Goal: Check status: Check status

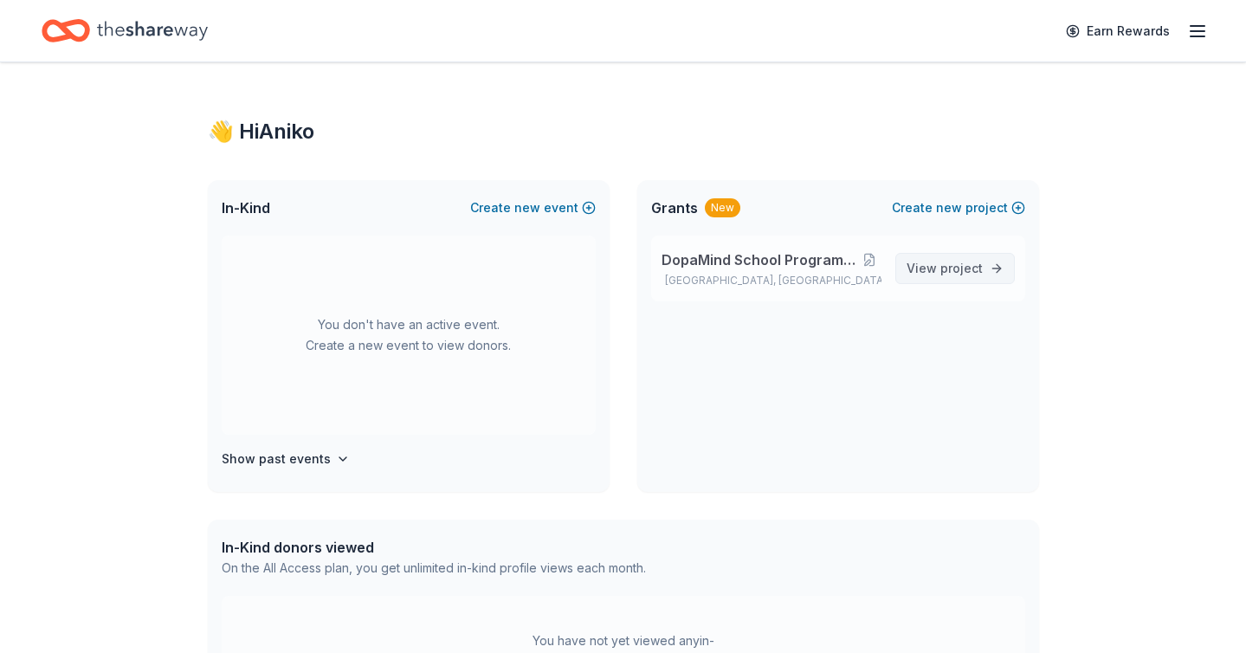
click at [958, 267] on span "project" at bounding box center [962, 268] width 42 height 15
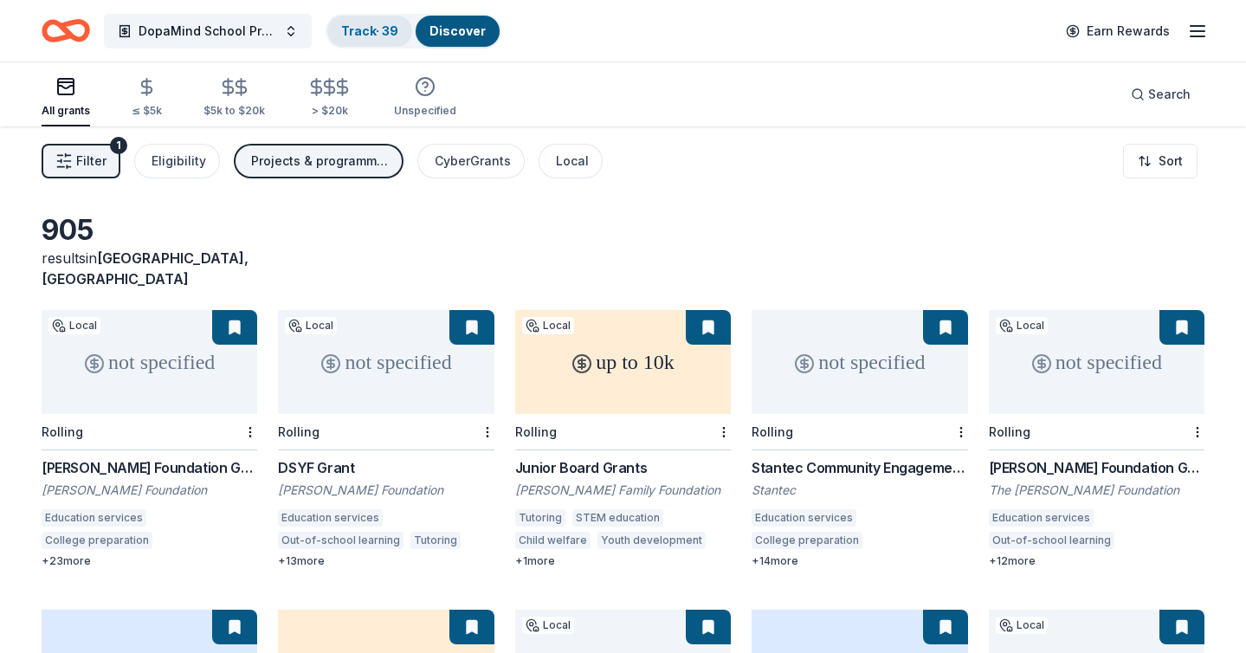
click at [369, 27] on link "Track · 39" at bounding box center [369, 30] width 57 height 15
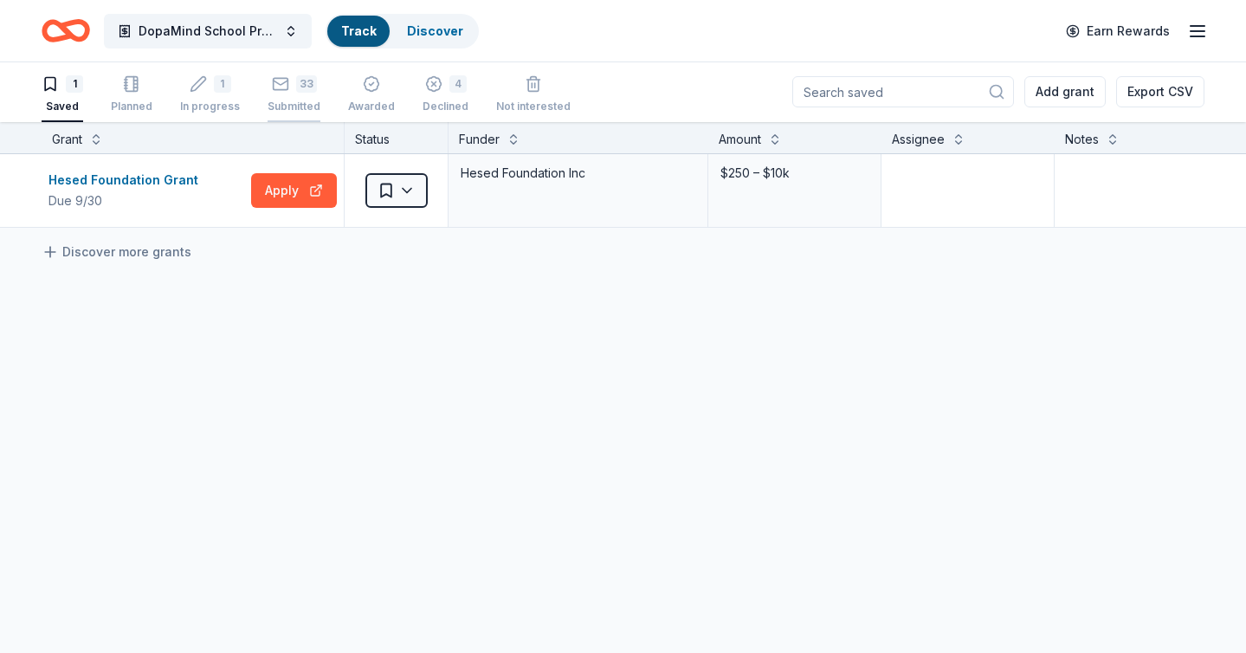
click at [286, 97] on div "33 Submitted" at bounding box center [294, 94] width 53 height 38
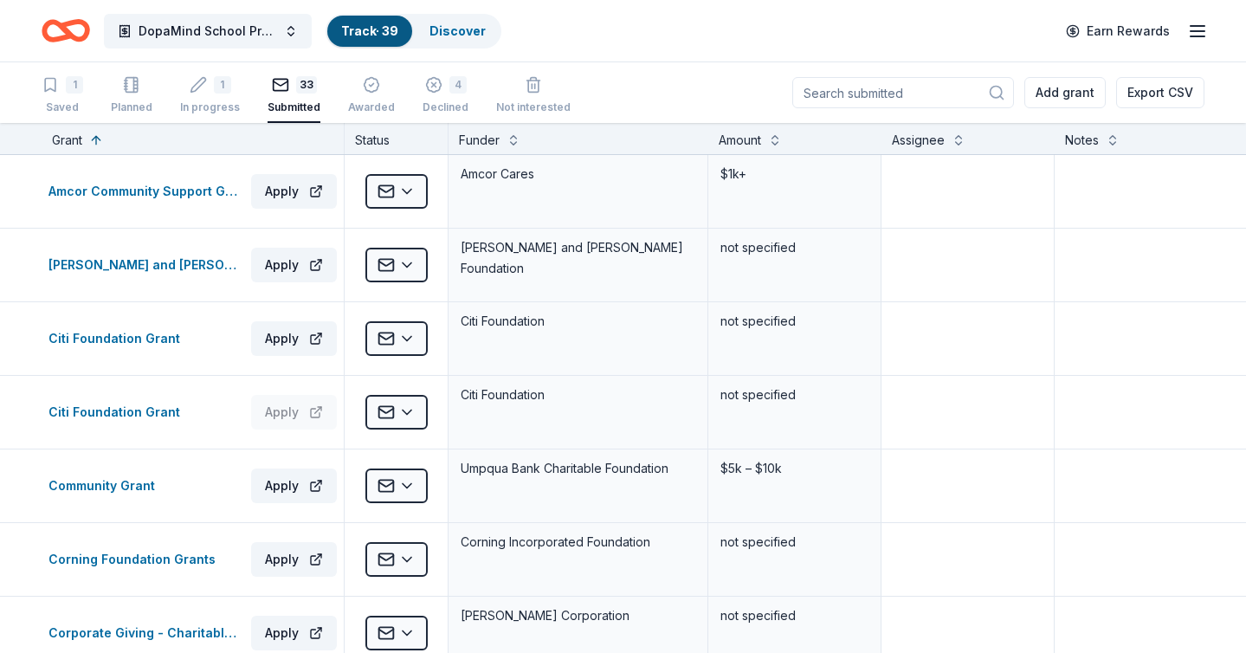
click at [889, 92] on input at bounding box center [903, 92] width 222 height 31
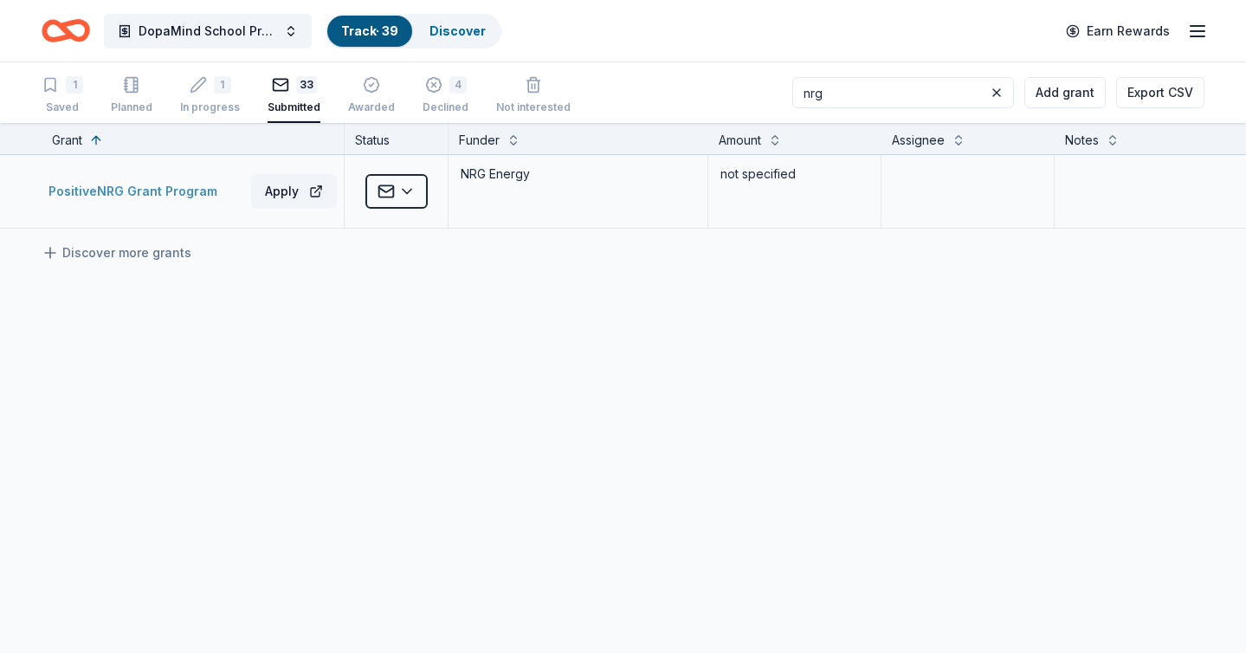
type input "nrg"
click at [150, 192] on div "PositiveNRG Grant Program" at bounding box center [137, 191] width 176 height 21
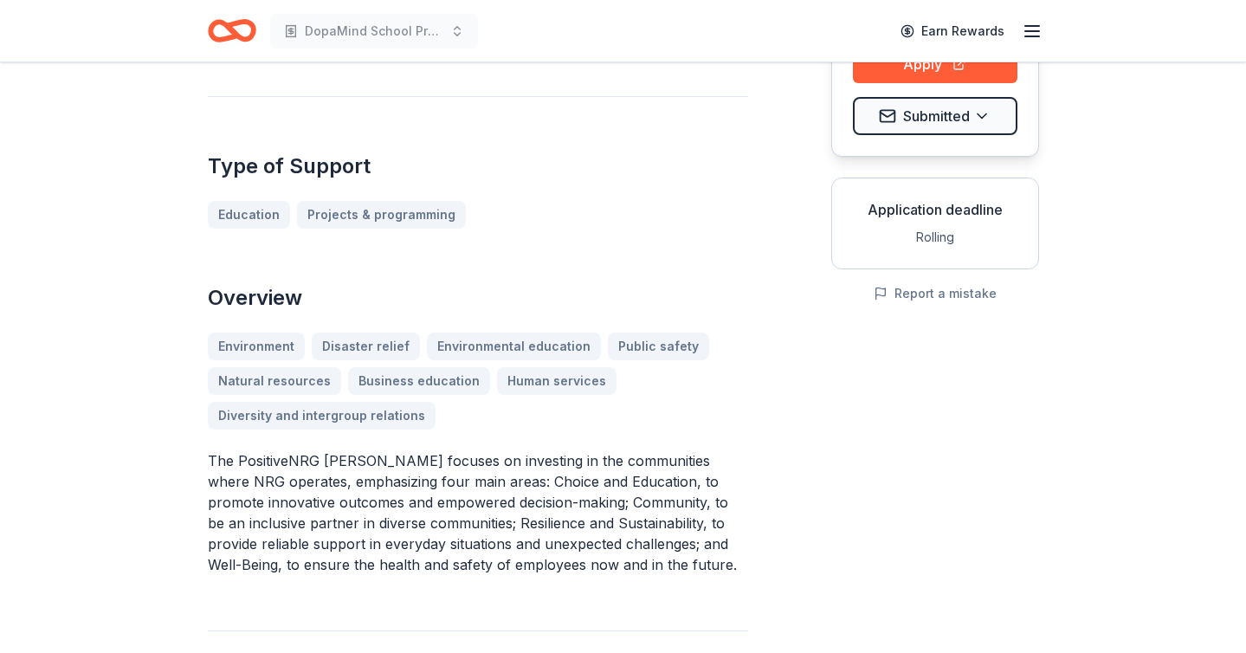
scroll to position [223, 0]
